Goal: Task Accomplishment & Management: Use online tool/utility

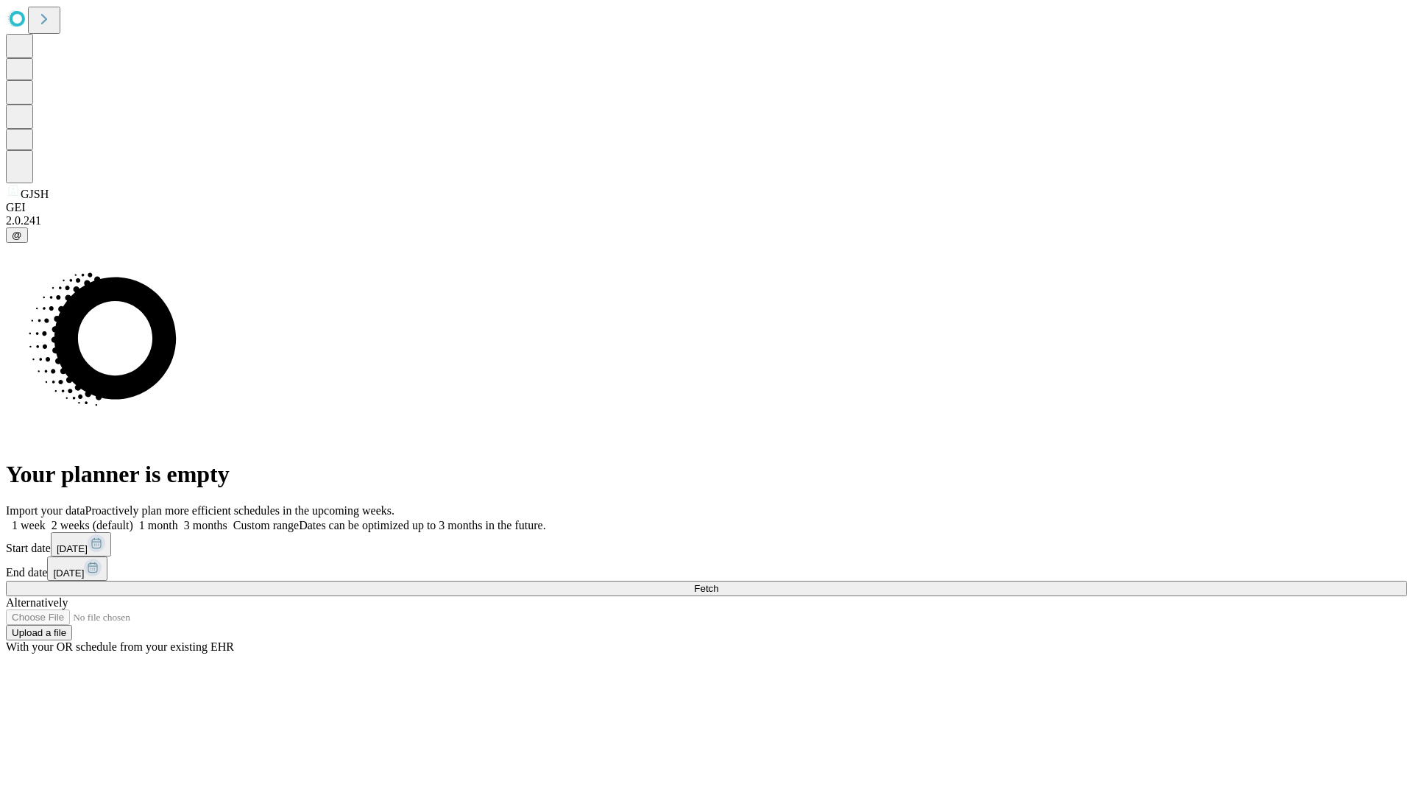
click at [719, 583] on span "Fetch" at bounding box center [706, 588] width 24 height 11
